Goal: Transaction & Acquisition: Purchase product/service

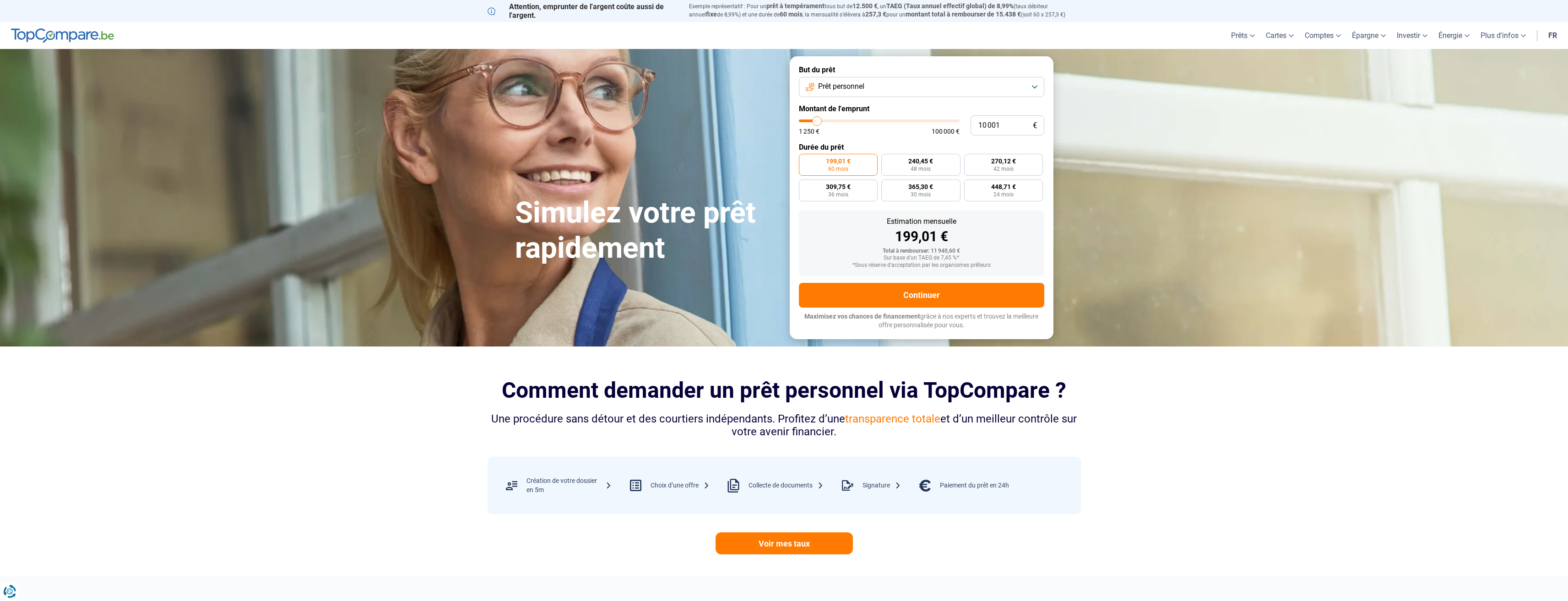
click at [985, 92] on button "Prêt personnel" at bounding box center [921, 87] width 246 height 20
click at [851, 164] on span "Prêt travaux" at bounding box center [837, 166] width 39 height 10
click at [923, 197] on span "30 mois" at bounding box center [920, 194] width 20 height 5
click at [887, 186] on input "357,18 € 30 mois" at bounding box center [884, 182] width 6 height 6
radio input "true"
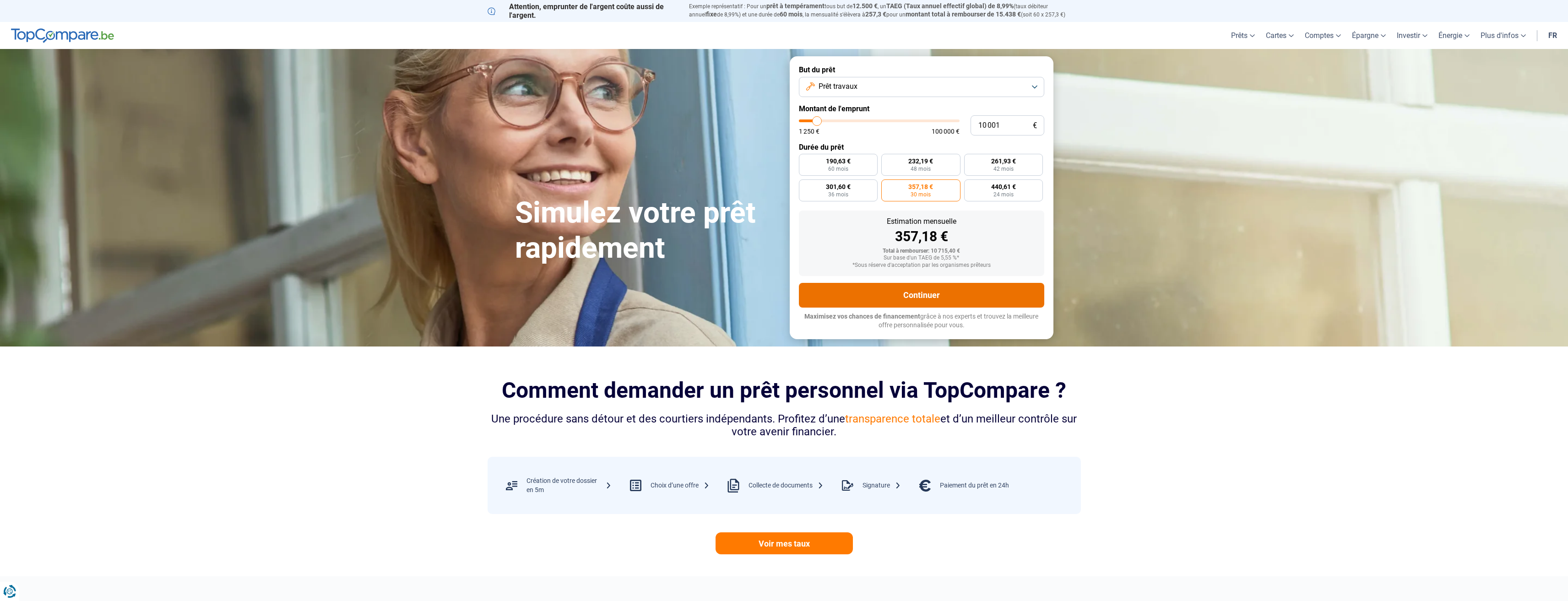
click at [933, 294] on button "Continuer" at bounding box center [921, 295] width 246 height 25
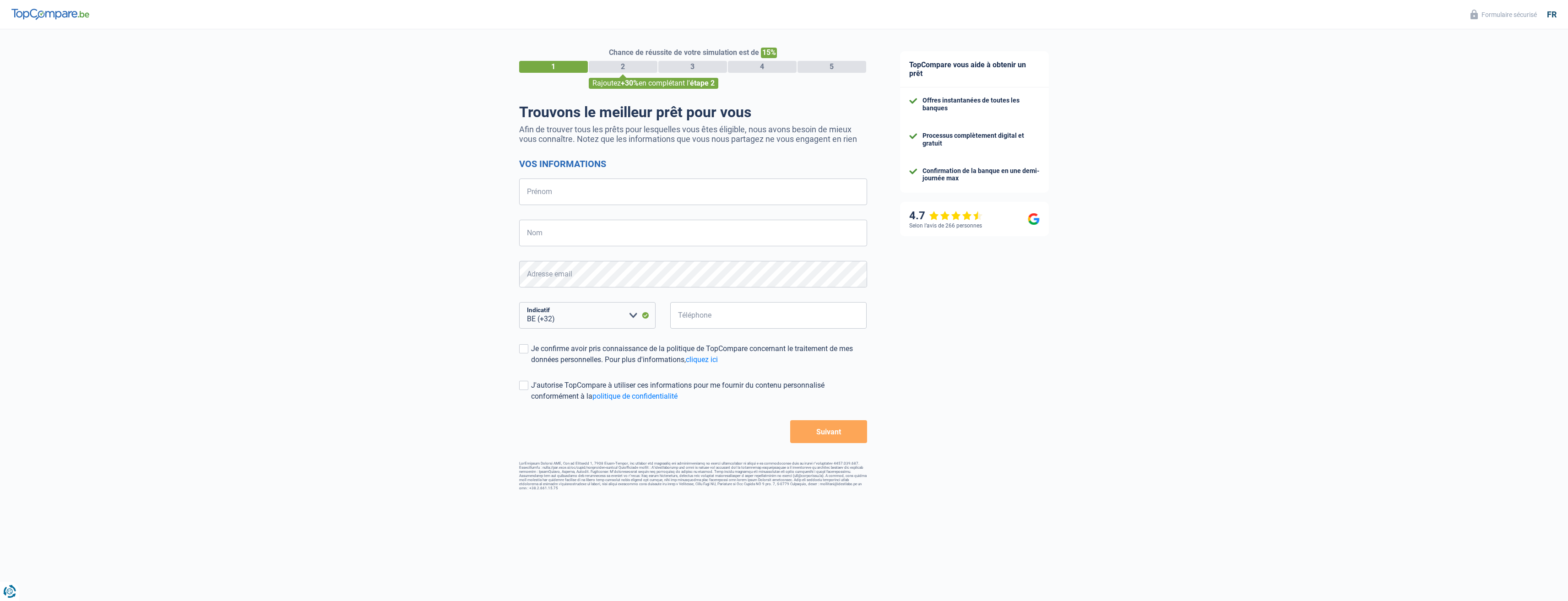
select select "32"
